Goal: Task Accomplishment & Management: Manage account settings

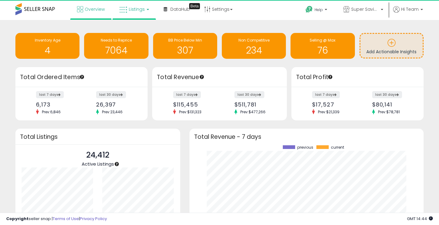
scroll to position [86, 222]
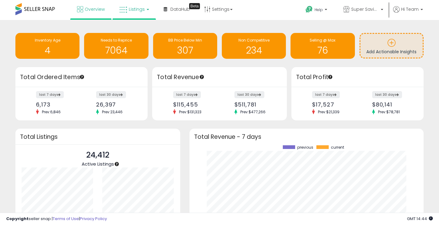
click at [139, 6] on span "Listings" at bounding box center [137, 9] width 16 height 6
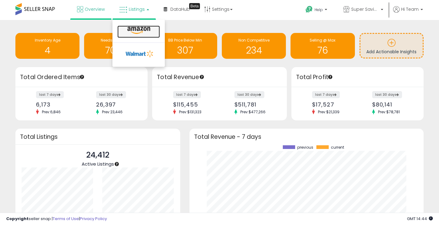
click at [134, 30] on icon at bounding box center [138, 30] width 27 height 8
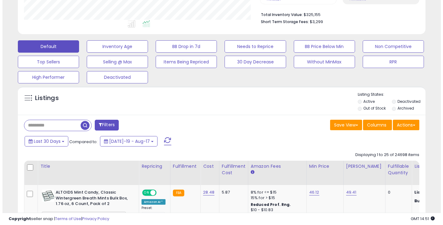
scroll to position [154, 0]
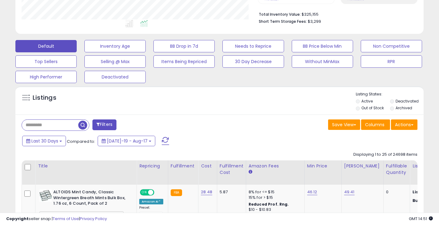
click at [58, 125] on input "text" at bounding box center [50, 125] width 56 height 11
paste input "**********"
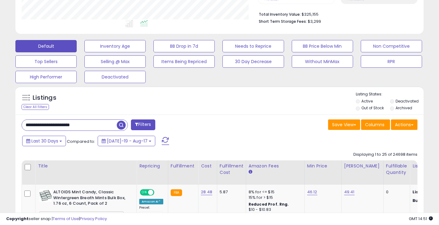
type input "**********"
click at [119, 125] on span "button" at bounding box center [121, 125] width 9 height 9
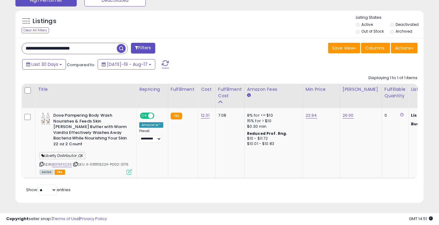
scroll to position [126, 236]
click at [200, 186] on div "Retrieving listings data.. Displaying 1 to 1 of 1 items Title Repricing" at bounding box center [220, 134] width 396 height 125
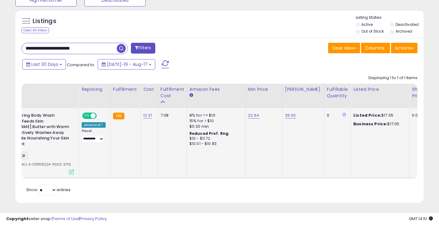
scroll to position [0, 62]
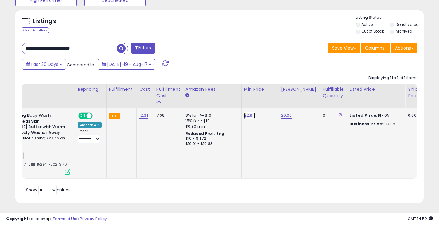
click at [245, 115] on link "22.94" at bounding box center [249, 115] width 11 height 6
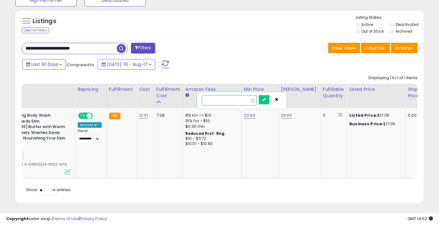
drag, startPoint x: 223, startPoint y: 101, endPoint x: 185, endPoint y: 100, distance: 38.5
click at [185, 100] on table "Title Repricing" at bounding box center [402, 131] width 884 height 95
type input "*****"
click at [266, 98] on icon "submit" at bounding box center [264, 100] width 4 height 4
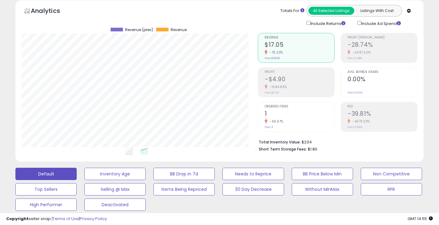
scroll to position [15, 0]
